Goal: Navigation & Orientation: Find specific page/section

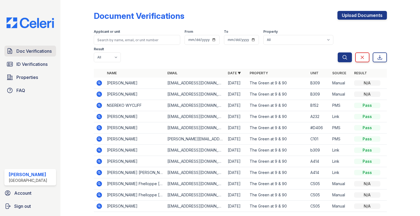
click at [38, 50] on span "Doc Verifications" at bounding box center [33, 51] width 35 height 7
click at [28, 65] on span "ID Verifications" at bounding box center [31, 64] width 31 height 7
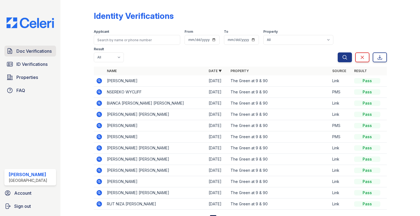
click at [22, 54] on span "Doc Verifications" at bounding box center [33, 51] width 35 height 7
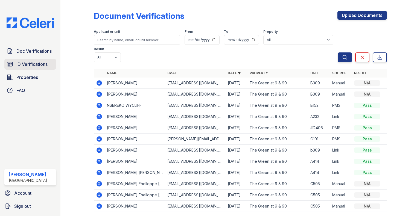
click at [14, 62] on link "ID Verifications" at bounding box center [30, 64] width 52 height 11
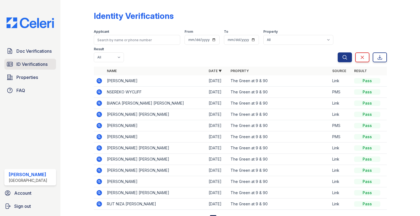
click at [15, 65] on link "ID Verifications" at bounding box center [30, 64] width 52 height 11
click at [38, 79] on link "Properties" at bounding box center [30, 77] width 52 height 11
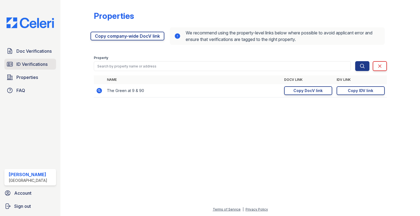
click at [34, 64] on span "ID Verifications" at bounding box center [31, 64] width 31 height 7
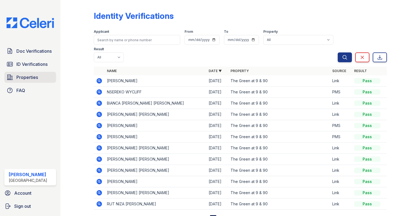
click at [27, 76] on span "Properties" at bounding box center [27, 77] width 22 height 7
